Goal: Transaction & Acquisition: Purchase product/service

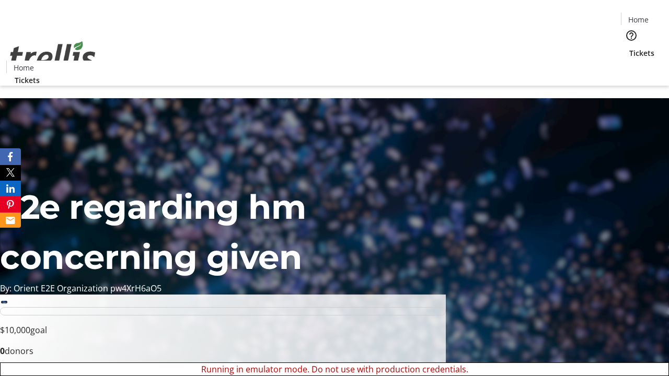
click at [629, 48] on span "Tickets" at bounding box center [641, 53] width 25 height 11
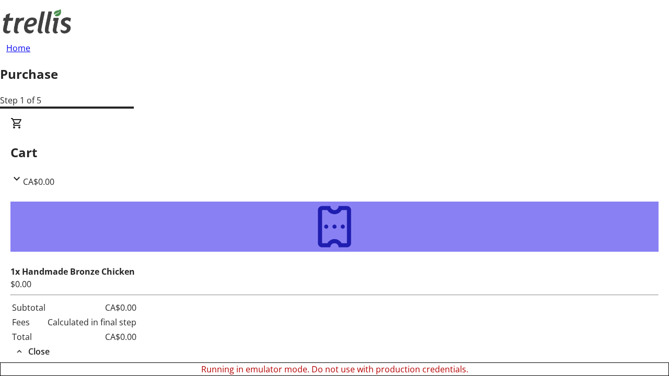
type input "[EMAIL_ADDRESS][DOMAIN_NAME]"
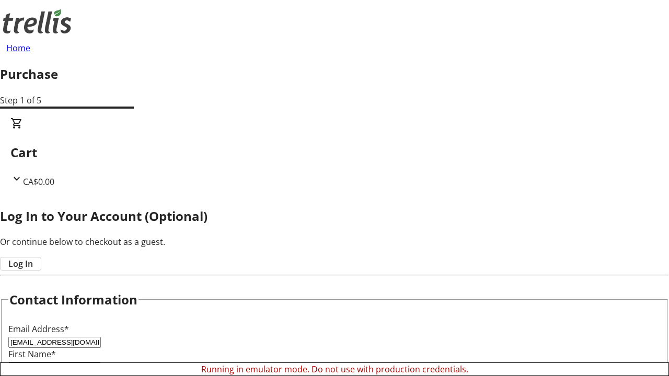
type input "Lincoln"
type input "Dicki"
